Goal: Transaction & Acquisition: Purchase product/service

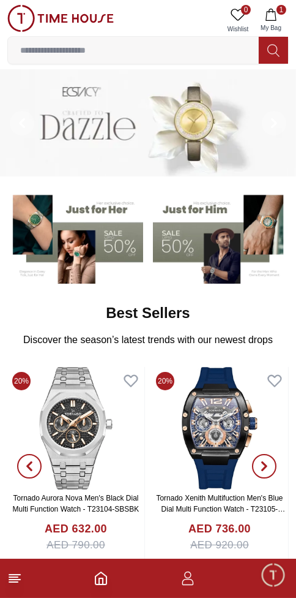
click at [17, 579] on line at bounding box center [14, 579] width 11 height 0
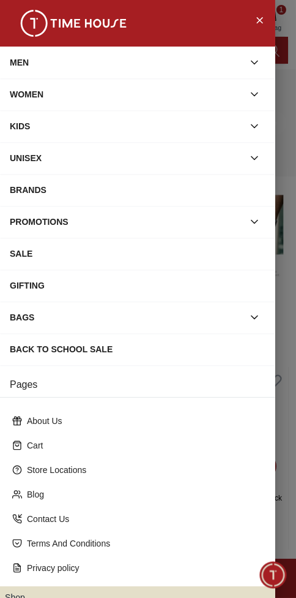
click at [46, 192] on div "BRANDS" at bounding box center [138, 190] width 256 height 22
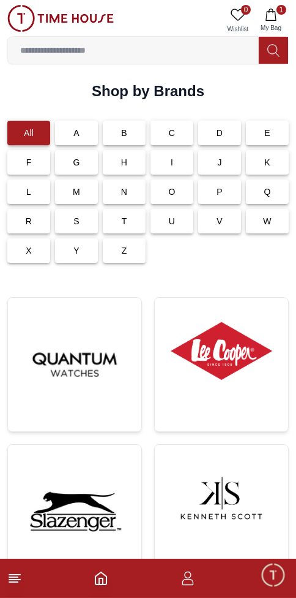
click at [130, 217] on div "T" at bounding box center [124, 221] width 43 height 24
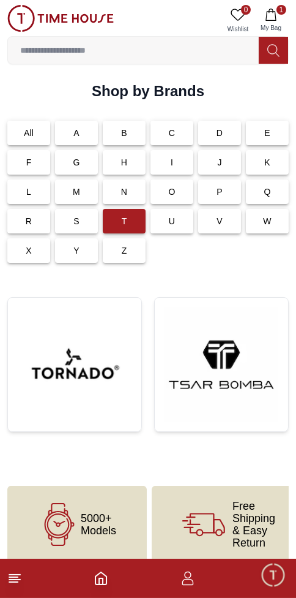
click at [89, 350] on img at bounding box center [75, 364] width 114 height 114
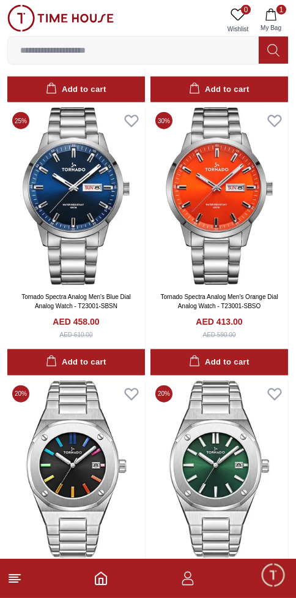
scroll to position [11459, 0]
